Goal: Information Seeking & Learning: Learn about a topic

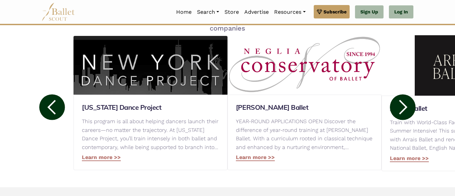
scroll to position [369, 0]
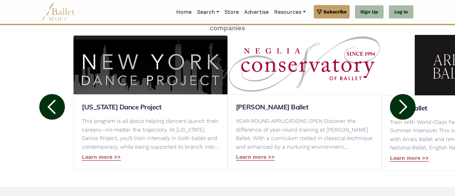
click at [405, 112] on circle at bounding box center [403, 107] width 26 height 26
click at [407, 107] on icon at bounding box center [403, 106] width 8 height 15
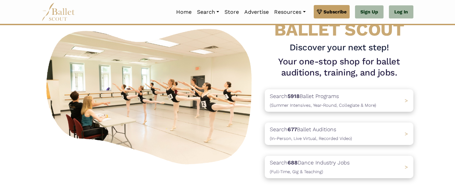
scroll to position [0, 0]
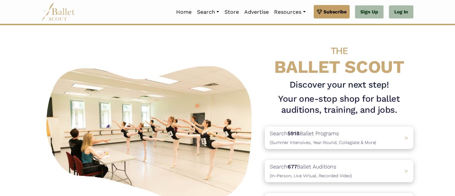
click at [64, 15] on img at bounding box center [59, 12] width 34 height 18
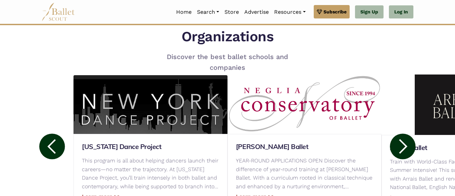
scroll to position [336, 0]
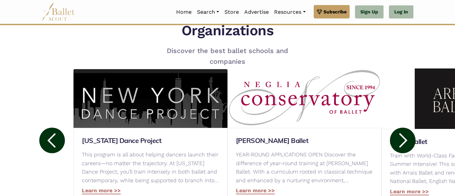
click at [404, 139] on circle at bounding box center [403, 141] width 26 height 26
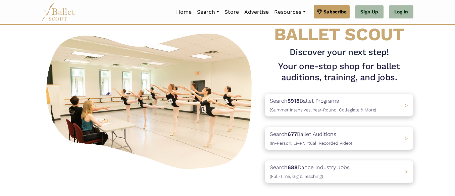
scroll to position [0, 0]
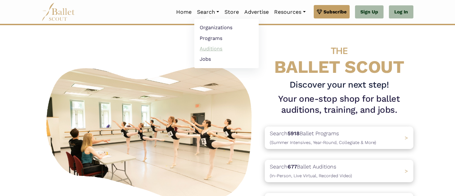
click at [213, 48] on link "Auditions" at bounding box center [226, 48] width 64 height 10
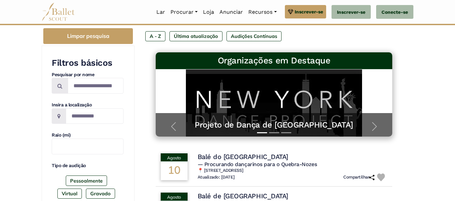
scroll to position [134, 0]
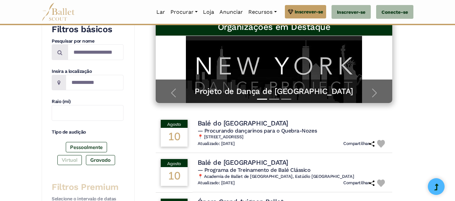
click at [67, 160] on font "Virtual" at bounding box center [70, 160] width 16 height 6
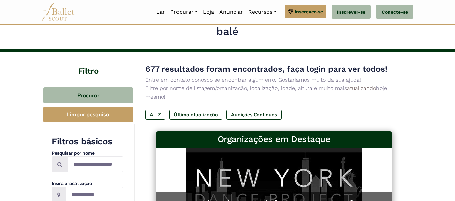
scroll to position [34, 0]
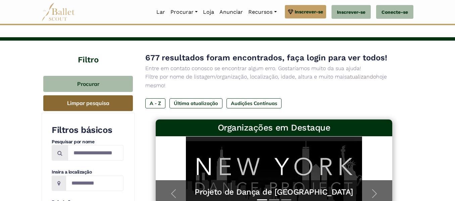
click at [105, 105] on font "Limpar pesquisa" at bounding box center [88, 103] width 42 height 7
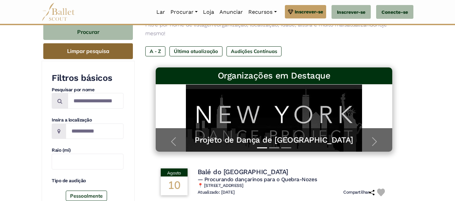
scroll to position [101, 0]
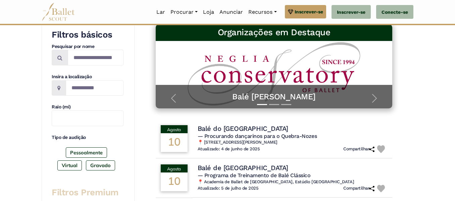
scroll to position [168, 0]
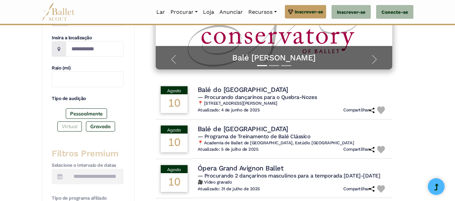
click at [70, 128] on font "Virtual" at bounding box center [70, 127] width 16 height 6
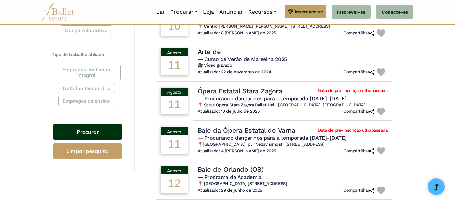
scroll to position [403, 0]
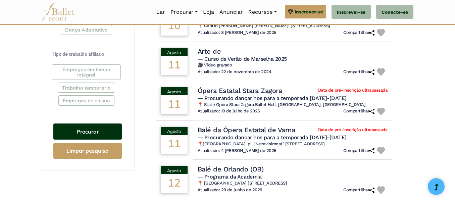
click at [100, 127] on button "Procurar" at bounding box center [87, 132] width 68 height 16
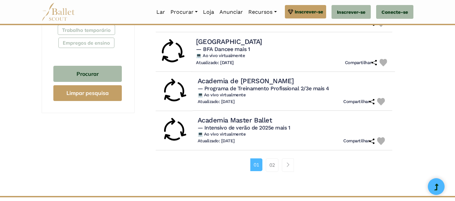
scroll to position [470, 0]
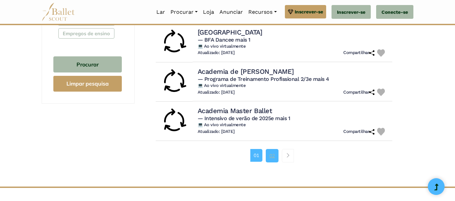
click at [272, 154] on font "02" at bounding box center [272, 156] width 5 height 6
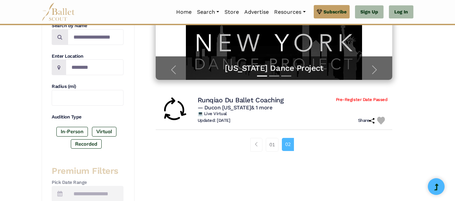
scroll to position [149, 0]
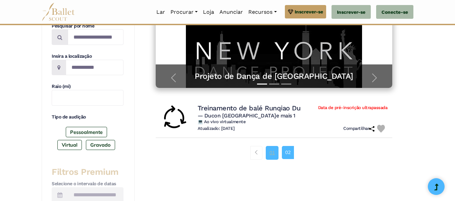
click at [274, 151] on font "01" at bounding box center [272, 153] width 5 height 6
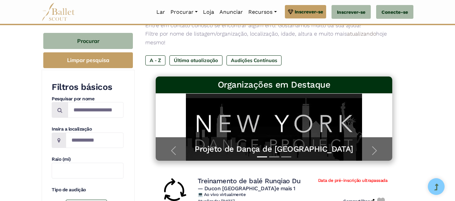
scroll to position [49, 0]
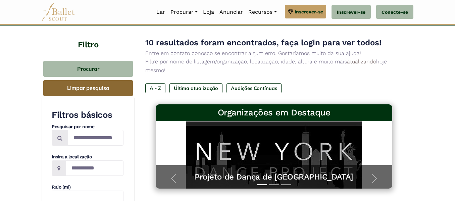
click at [101, 89] on font "Limpar pesquisa" at bounding box center [88, 88] width 42 height 7
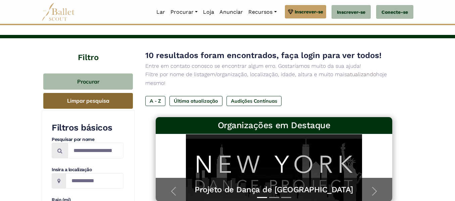
scroll to position [15, 0]
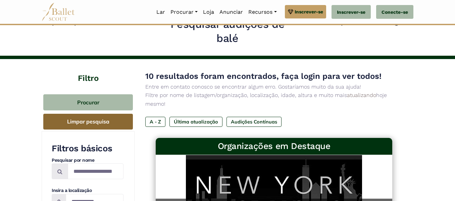
click at [99, 125] on font "Limpar pesquisa" at bounding box center [88, 122] width 42 height 7
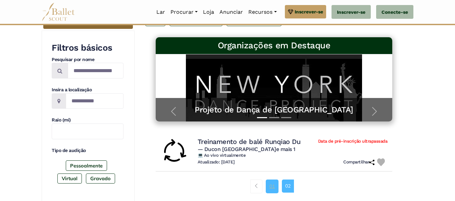
scroll to position [45, 0]
click at [272, 191] on link "01" at bounding box center [272, 186] width 13 height 13
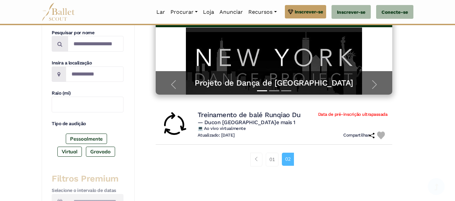
scroll to position [217, 0]
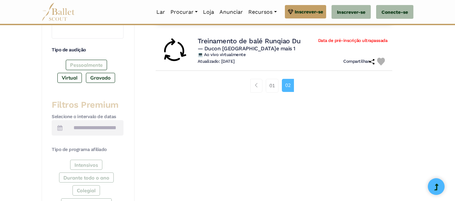
click at [90, 67] on font "Pessoalmente" at bounding box center [86, 65] width 33 height 6
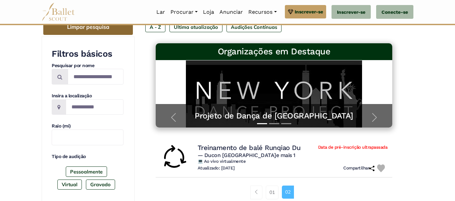
scroll to position [98, 0]
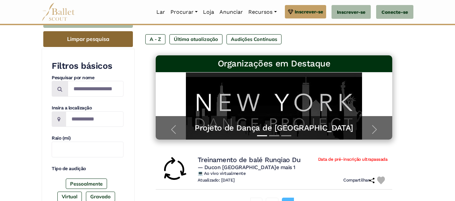
click at [60, 16] on img at bounding box center [59, 12] width 34 height 18
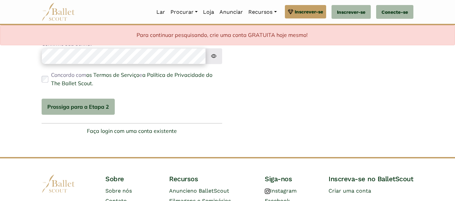
scroll to position [201, 0]
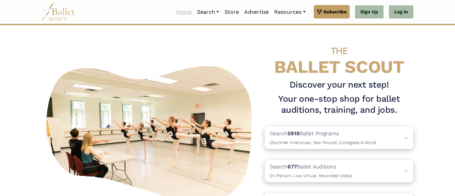
click at [182, 14] on link "Home" at bounding box center [184, 12] width 21 height 14
